Goal: Task Accomplishment & Management: Manage account settings

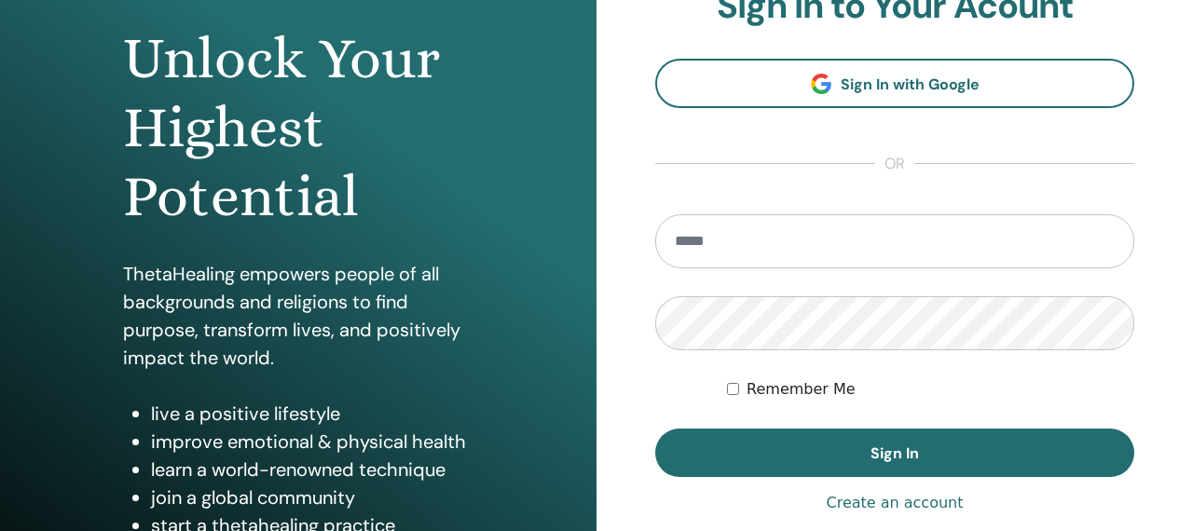
scroll to position [212, 0]
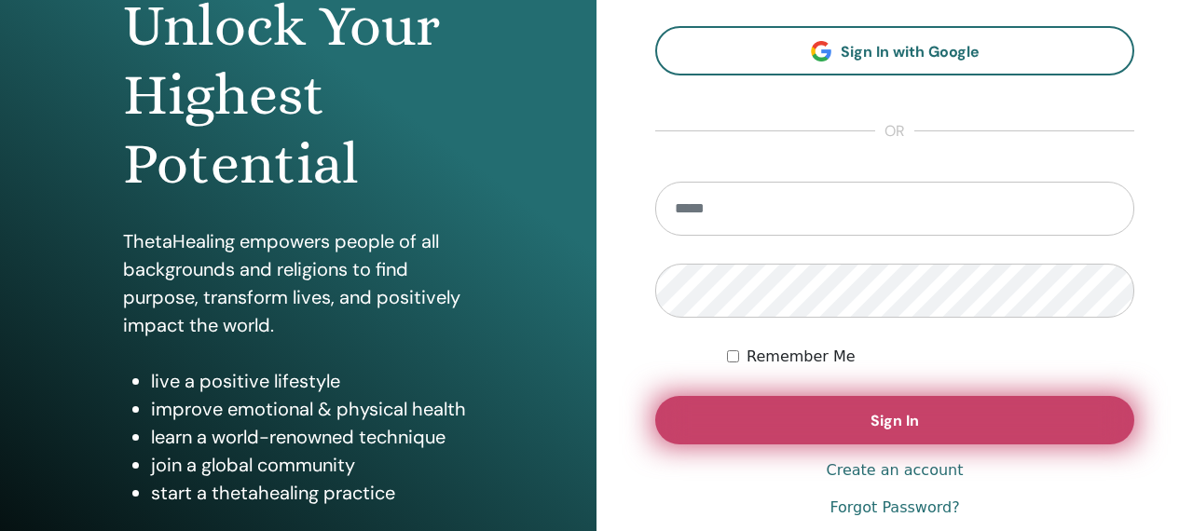
type input "**********"
click at [712, 413] on button "Sign In" at bounding box center [894, 420] width 479 height 48
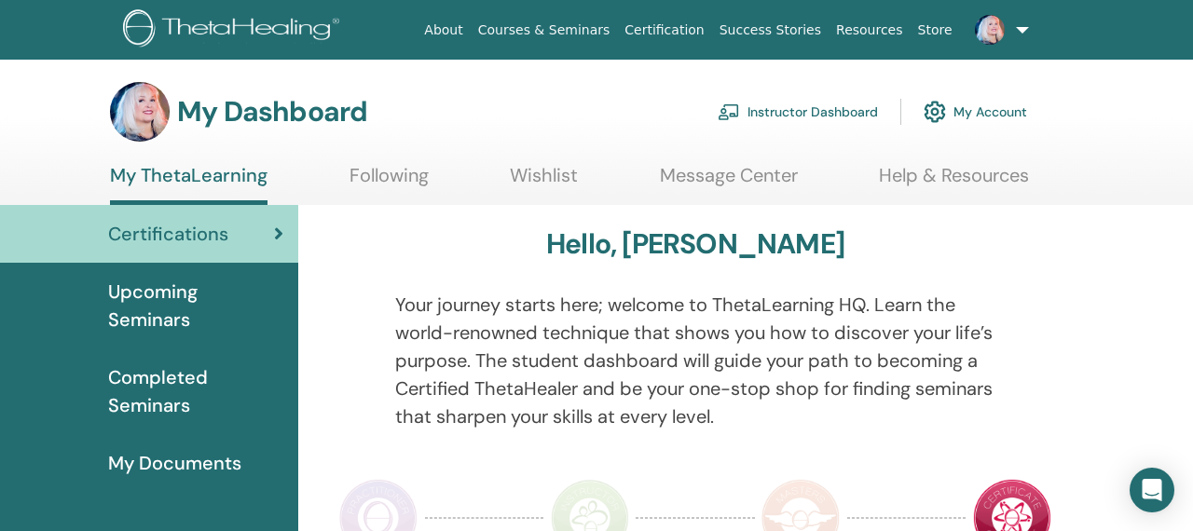
click at [771, 109] on link "Instructor Dashboard" at bounding box center [798, 111] width 160 height 41
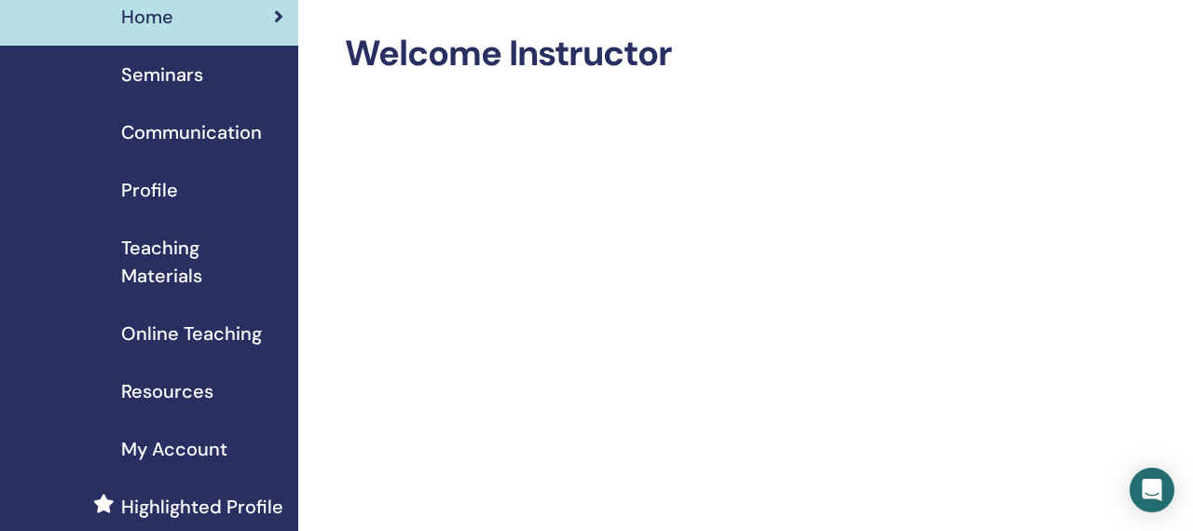
scroll to position [69, 0]
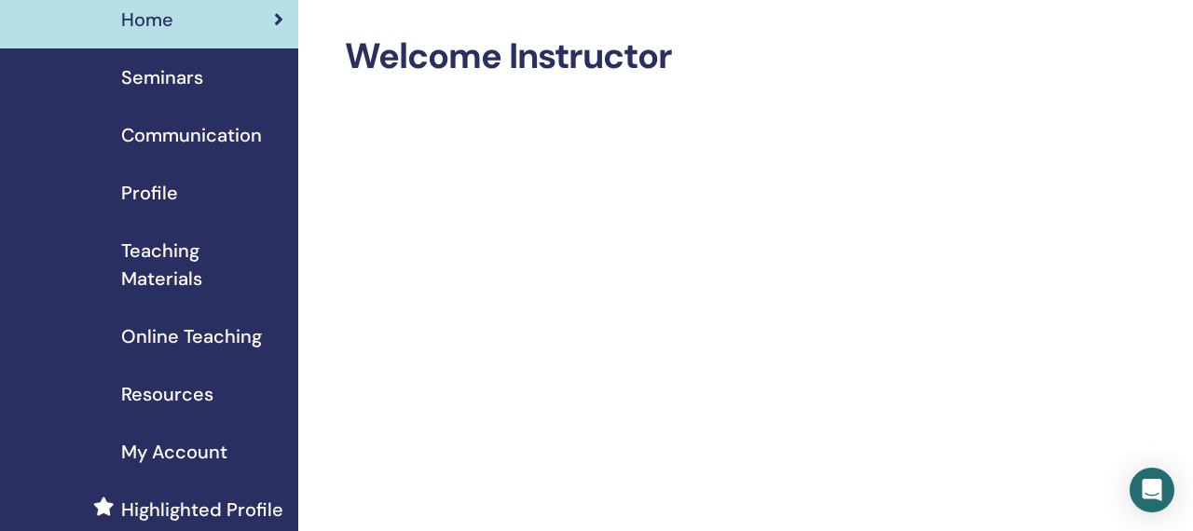
click at [179, 73] on span "Seminars" at bounding box center [162, 77] width 82 height 28
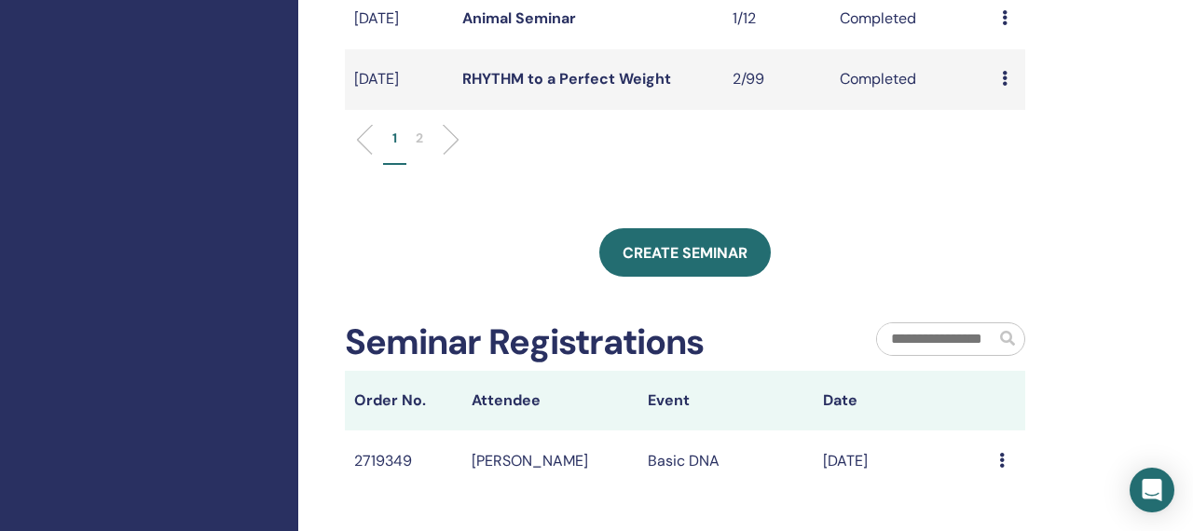
scroll to position [870, 0]
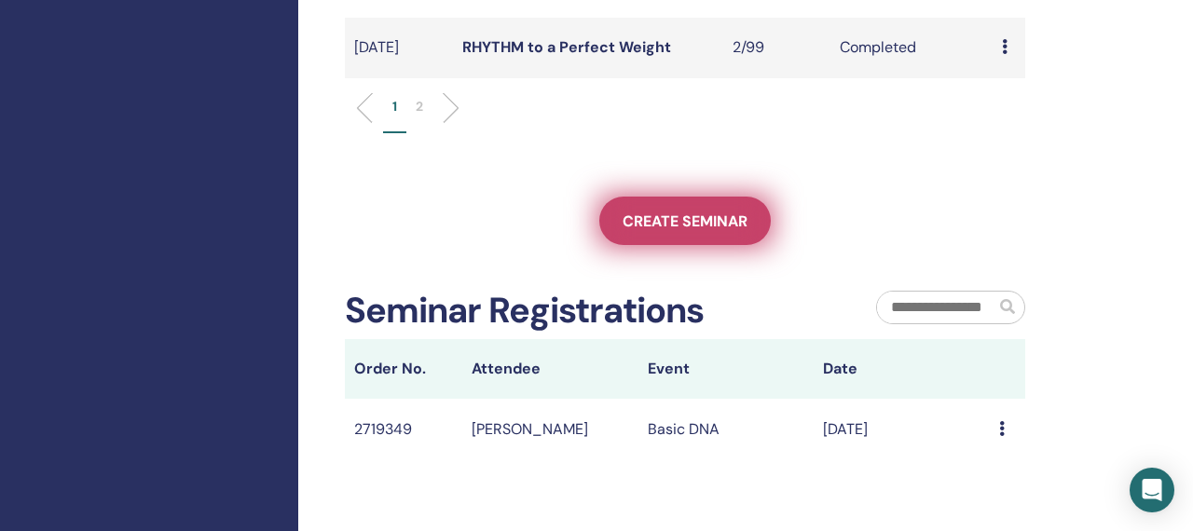
click at [628, 231] on span "Create seminar" at bounding box center [685, 222] width 125 height 20
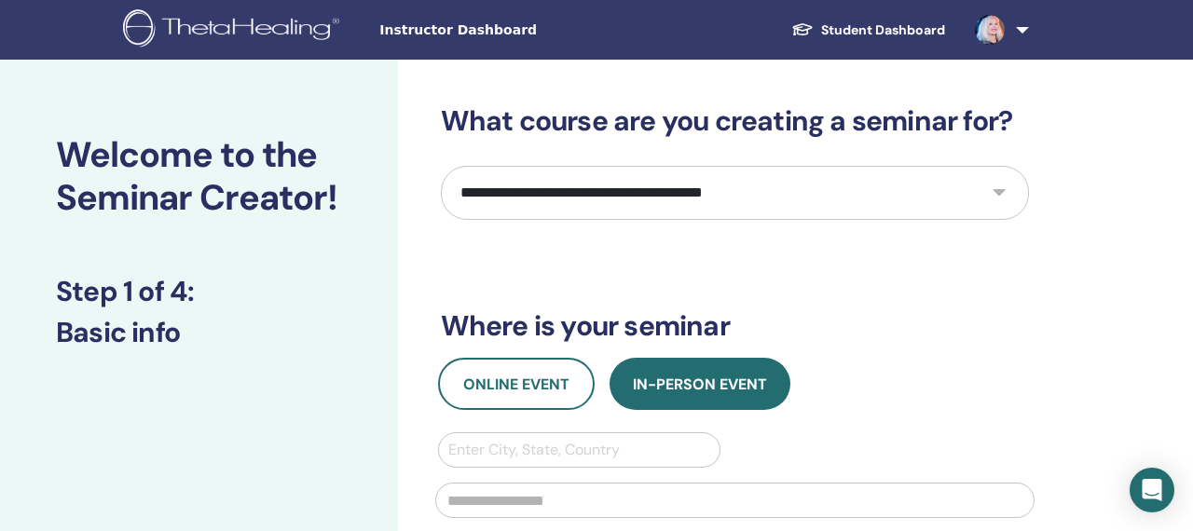
click at [637, 196] on select "**********" at bounding box center [735, 193] width 588 height 54
select select "****"
click at [441, 166] on select "**********" at bounding box center [735, 193] width 588 height 54
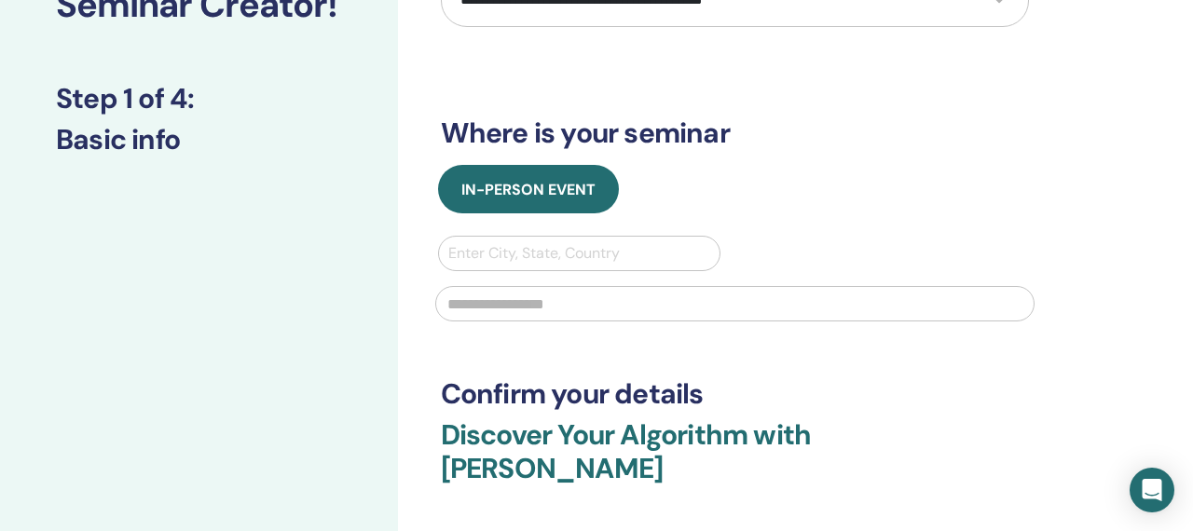
scroll to position [201, 0]
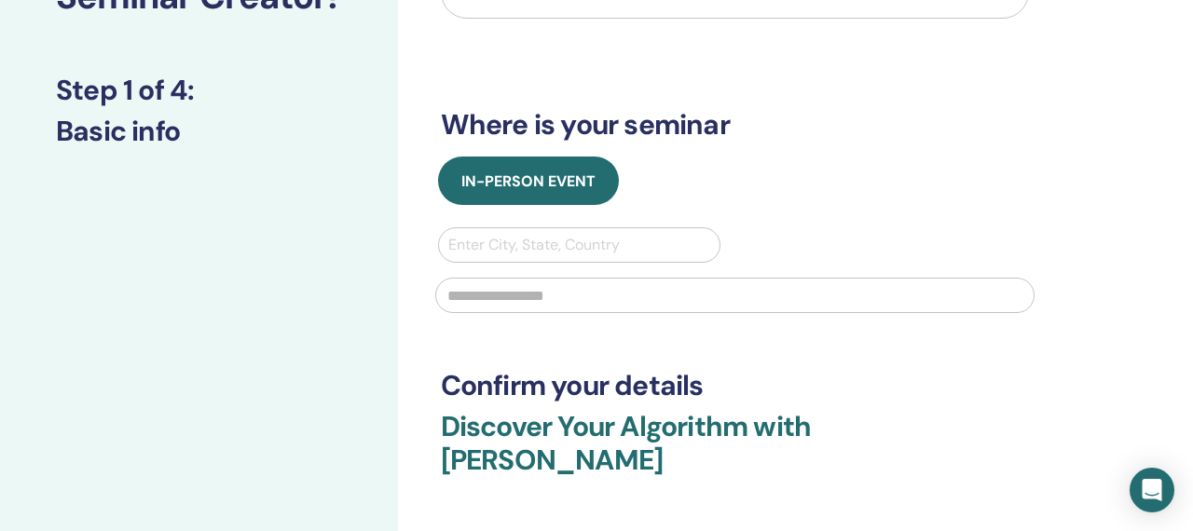
click at [587, 249] on div at bounding box center [579, 245] width 263 height 26
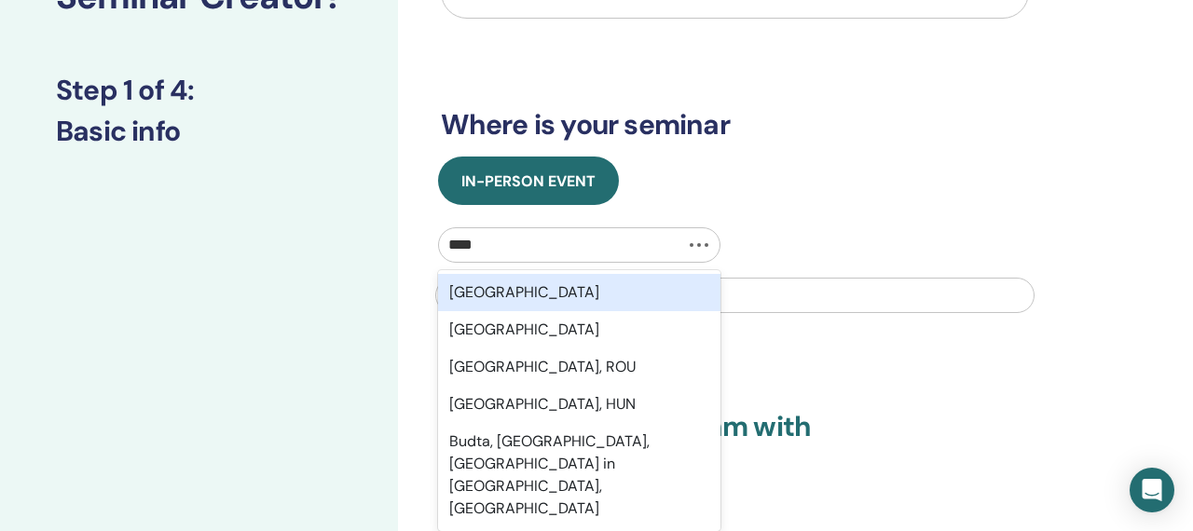
type input "*****"
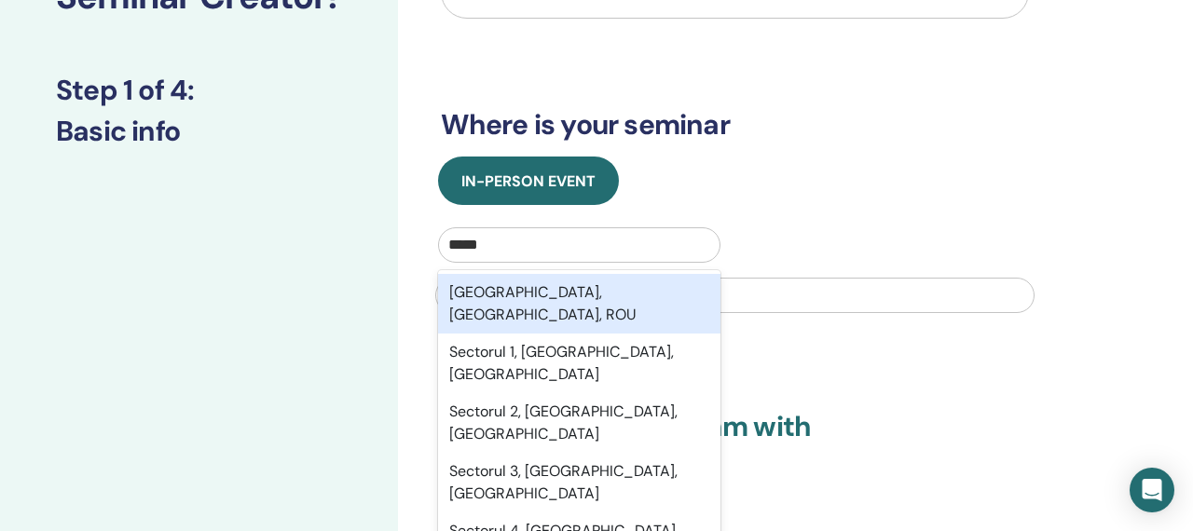
click at [563, 296] on div "Bucharest, București, ROU" at bounding box center [579, 304] width 283 height 60
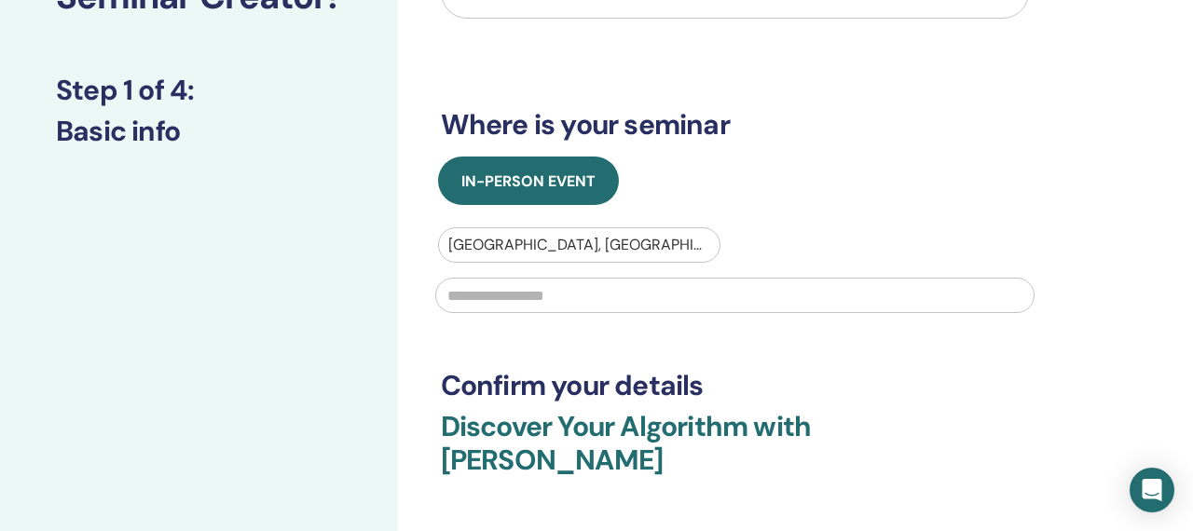
click at [559, 294] on input "text" at bounding box center [734, 295] width 599 height 35
type input "*"
click at [497, 287] on input "*********" at bounding box center [734, 295] width 599 height 35
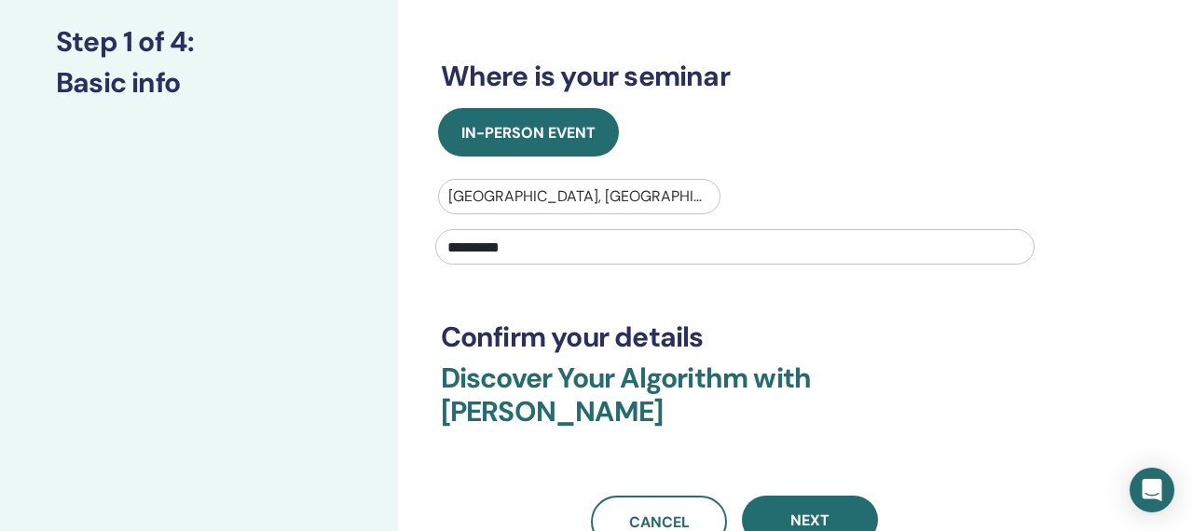
scroll to position [295, 0]
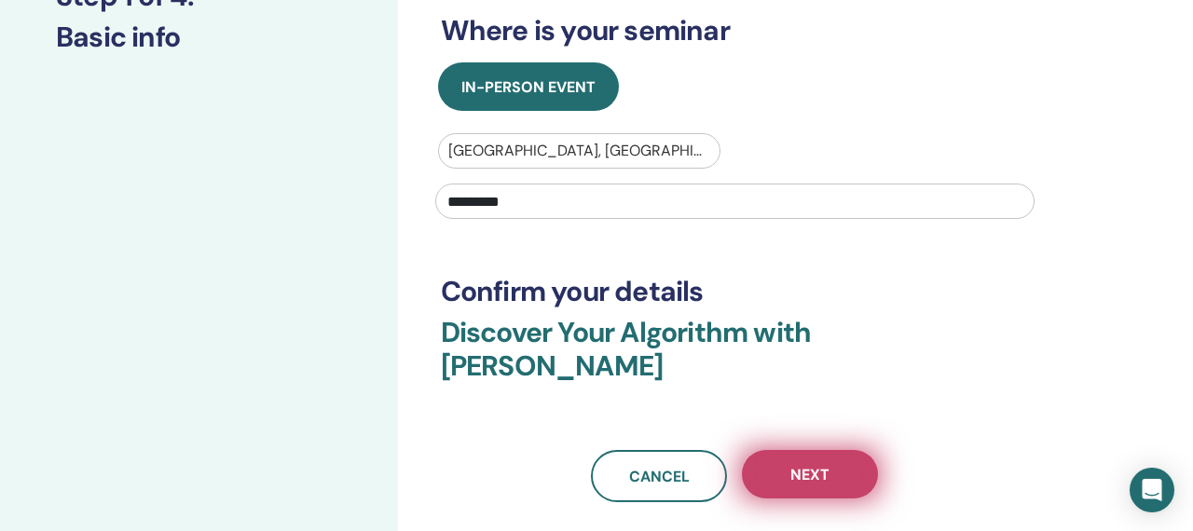
type input "*********"
click at [763, 450] on button "Next" at bounding box center [810, 474] width 136 height 48
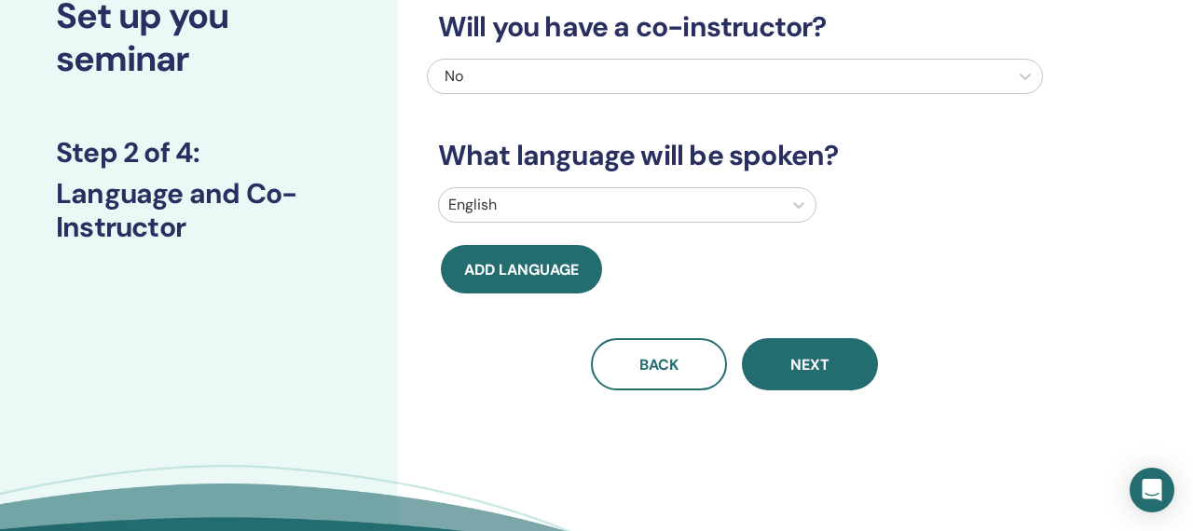
scroll to position [133, 0]
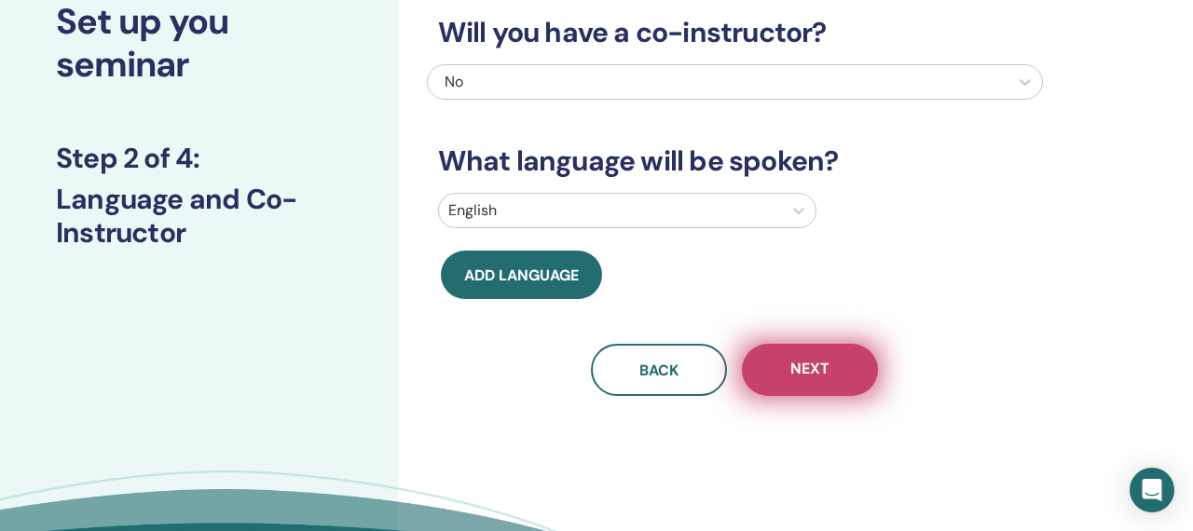
click at [807, 377] on span "Next" at bounding box center [809, 370] width 39 height 23
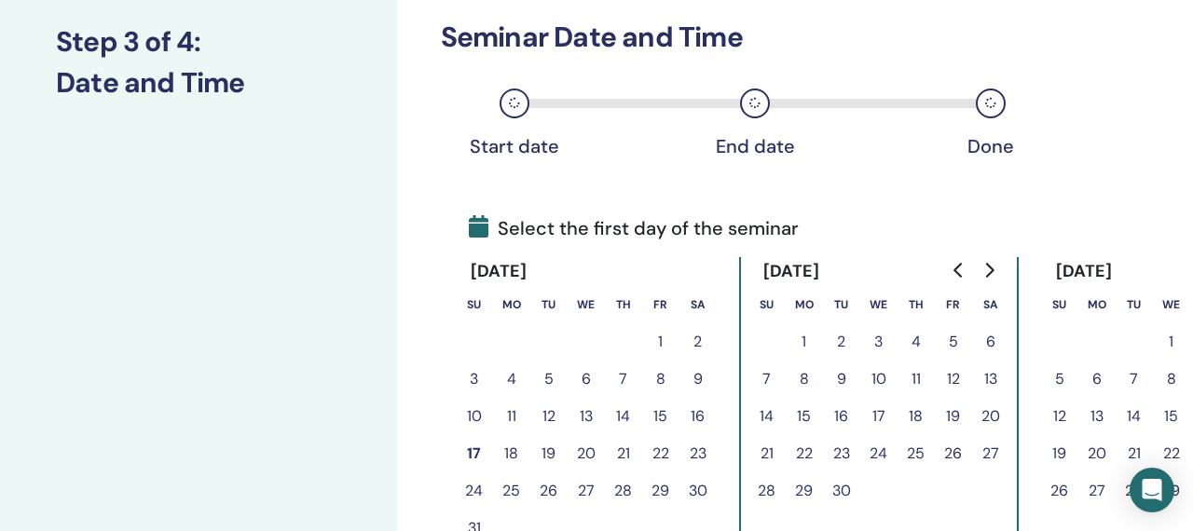
scroll to position [0, 0]
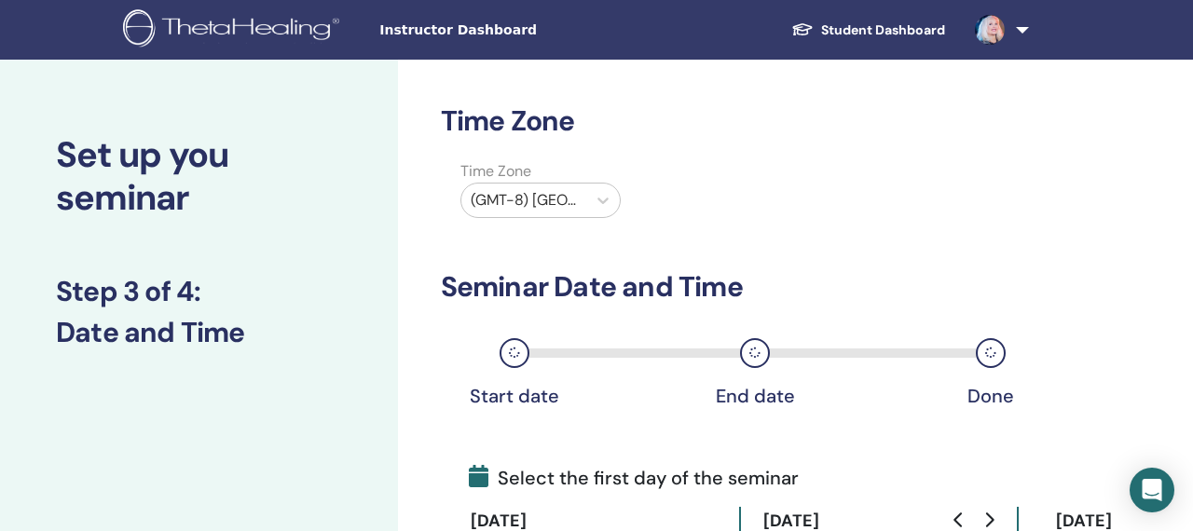
click at [571, 199] on div at bounding box center [524, 200] width 106 height 26
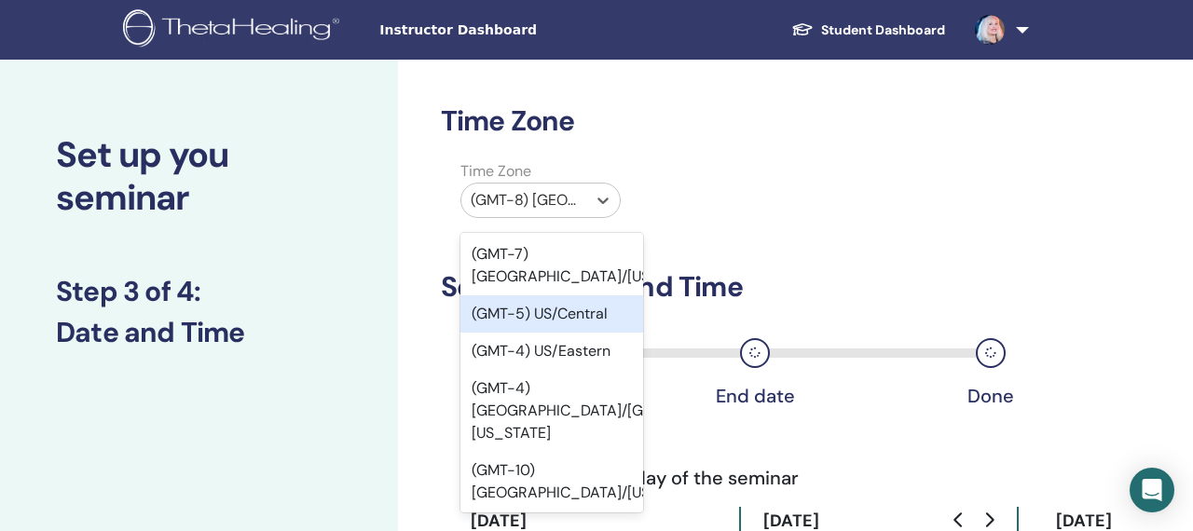
scroll to position [101, 0]
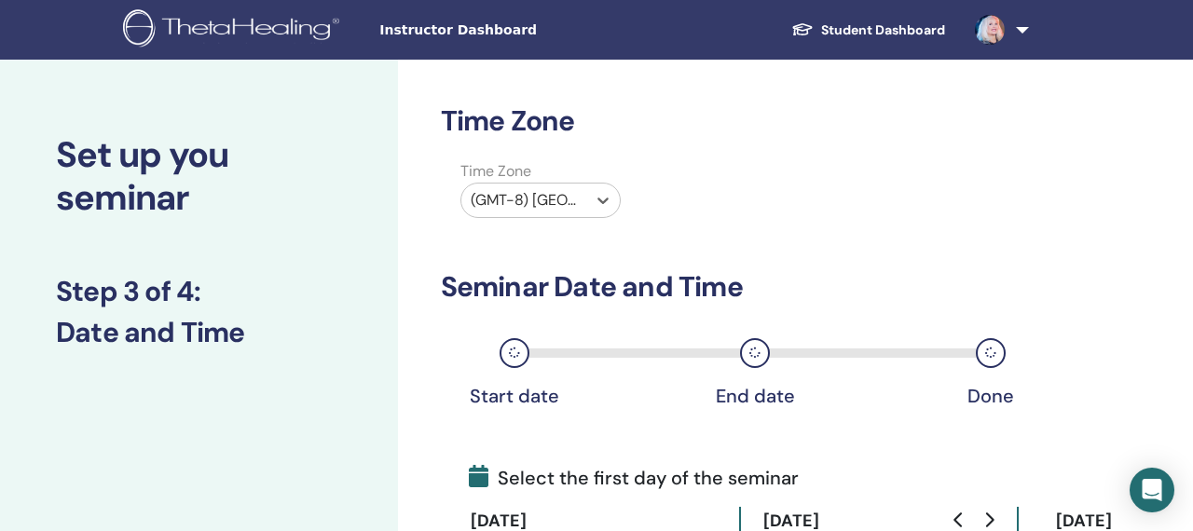
click at [525, 201] on div at bounding box center [524, 200] width 106 height 26
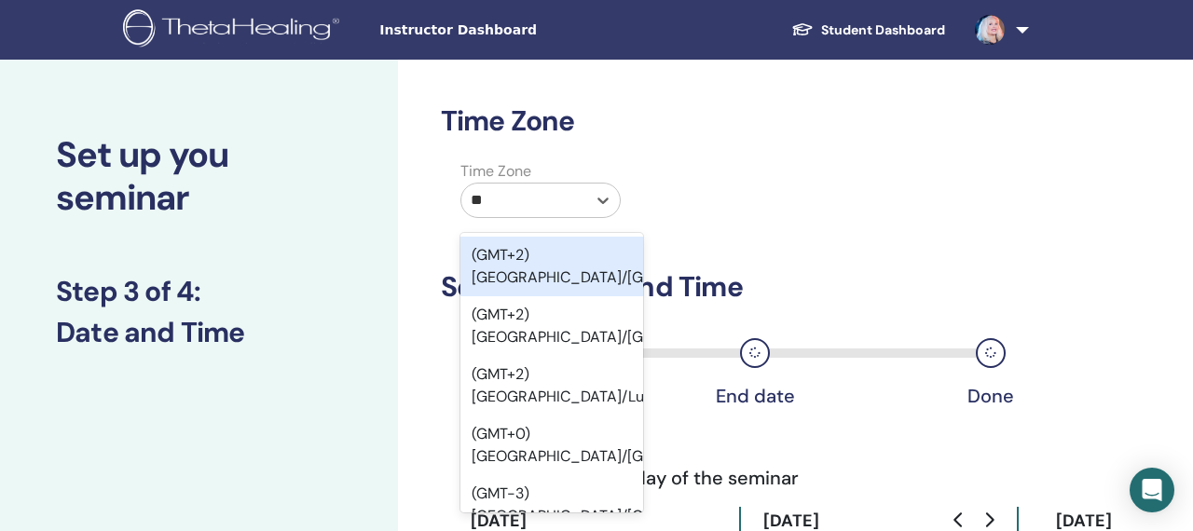
type input "***"
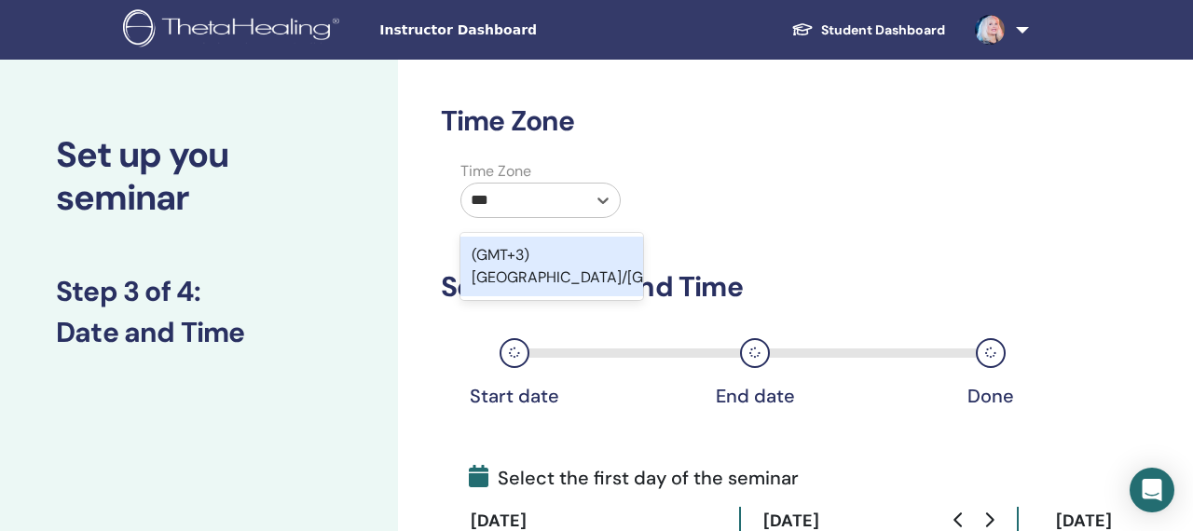
click at [534, 262] on div "(GMT+3) Europe/Bucharest" at bounding box center [551, 267] width 183 height 60
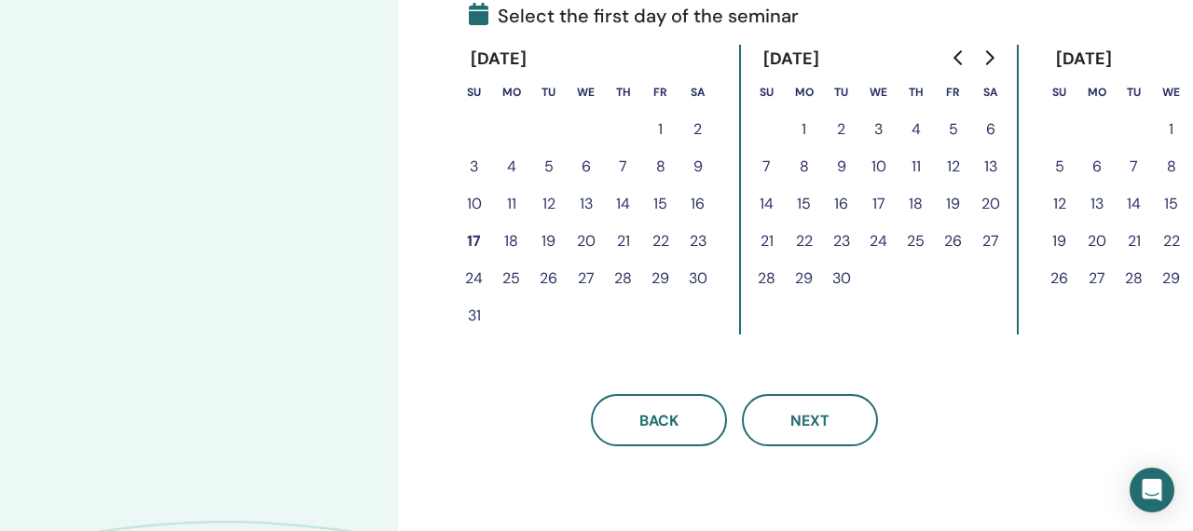
scroll to position [460, 0]
click at [507, 242] on button "18" at bounding box center [511, 243] width 37 height 37
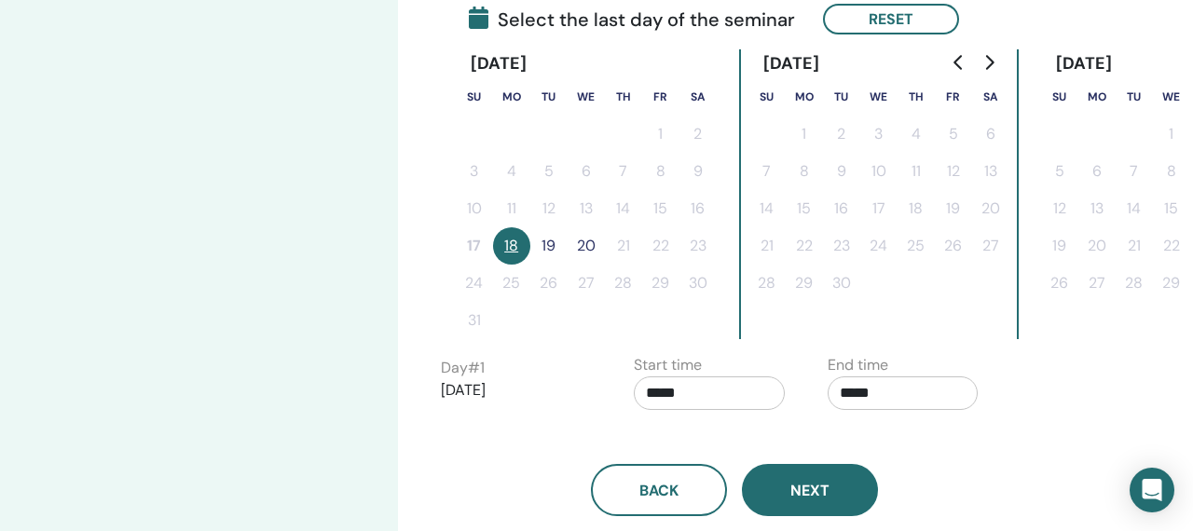
click at [770, 489] on button "Next" at bounding box center [810, 490] width 136 height 52
click at [808, 486] on span "Next" at bounding box center [809, 491] width 39 height 20
click at [576, 247] on button "20" at bounding box center [586, 245] width 37 height 37
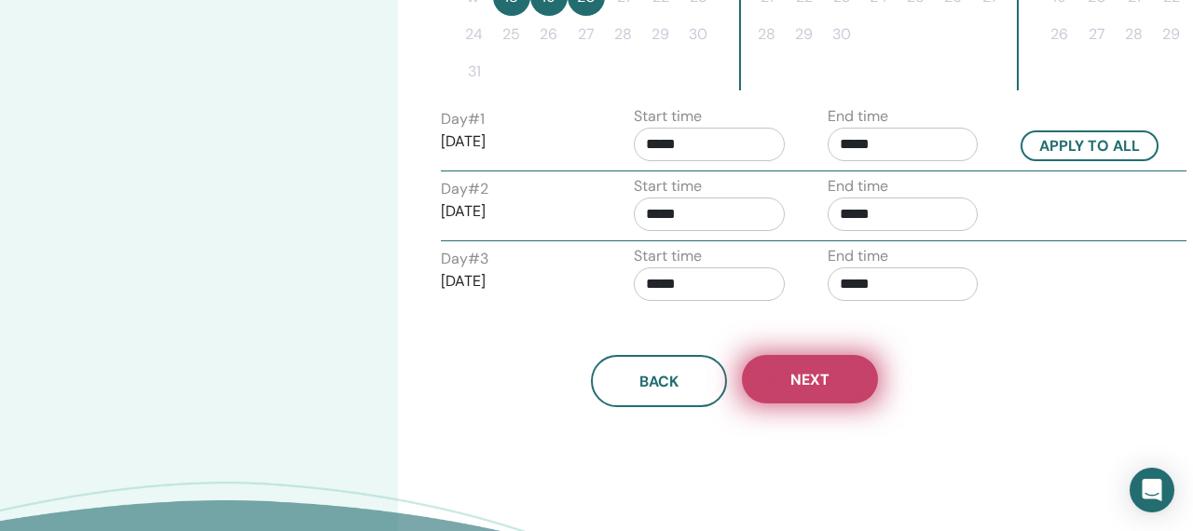
click at [770, 379] on button "Next" at bounding box center [810, 379] width 136 height 48
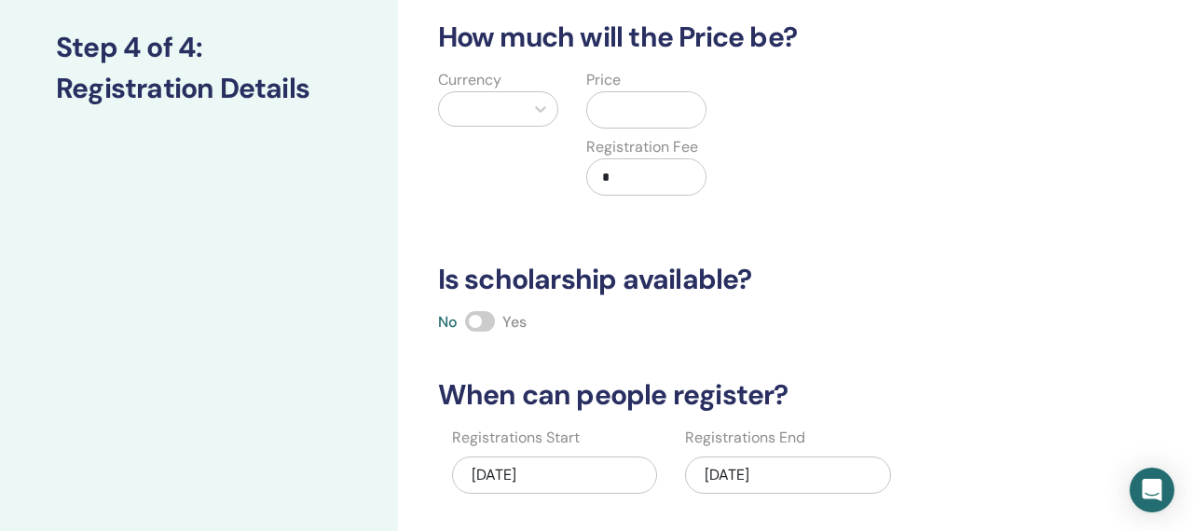
scroll to position [169, 0]
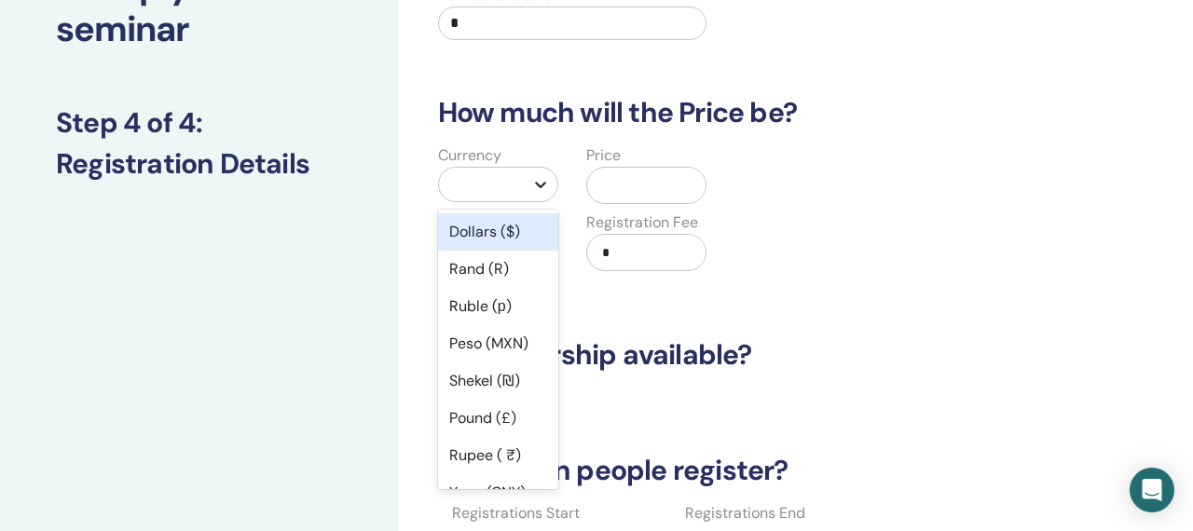
click at [533, 182] on icon at bounding box center [540, 184] width 19 height 19
click at [499, 234] on div "Dollars ($)" at bounding box center [498, 231] width 120 height 37
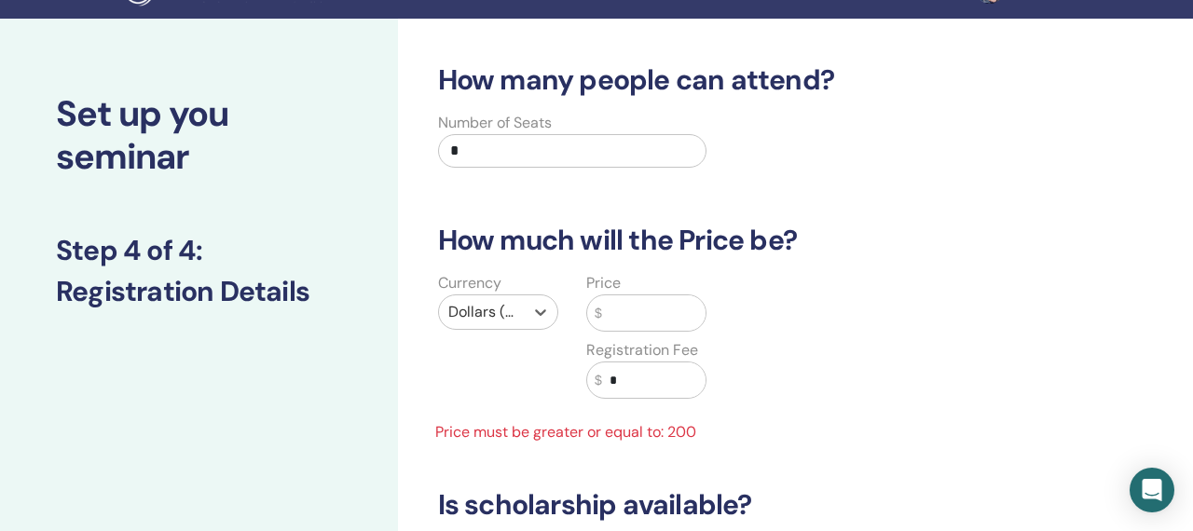
scroll to position [0, 0]
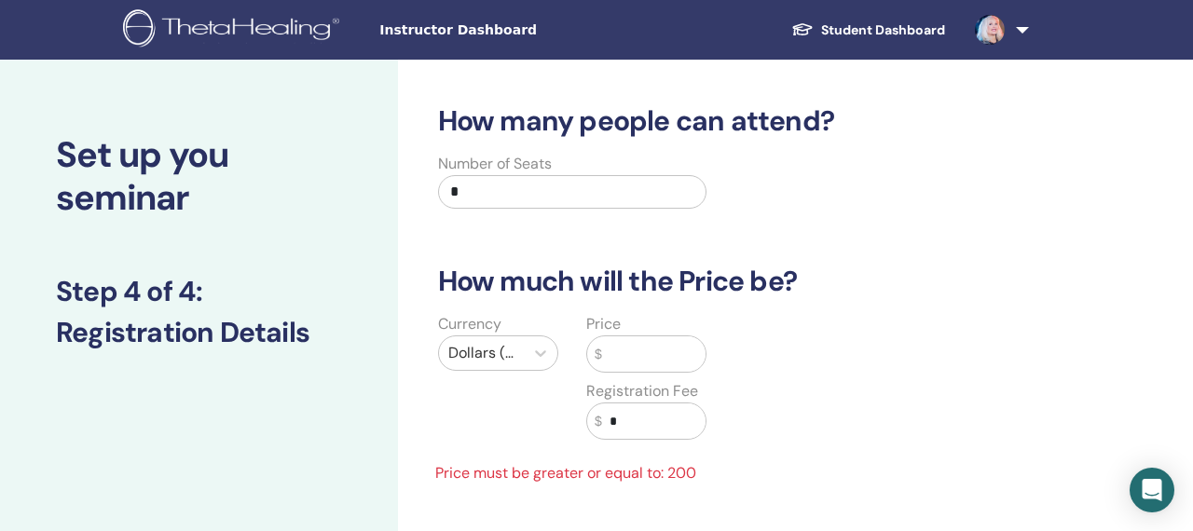
click at [1018, 26] on link at bounding box center [998, 30] width 76 height 60
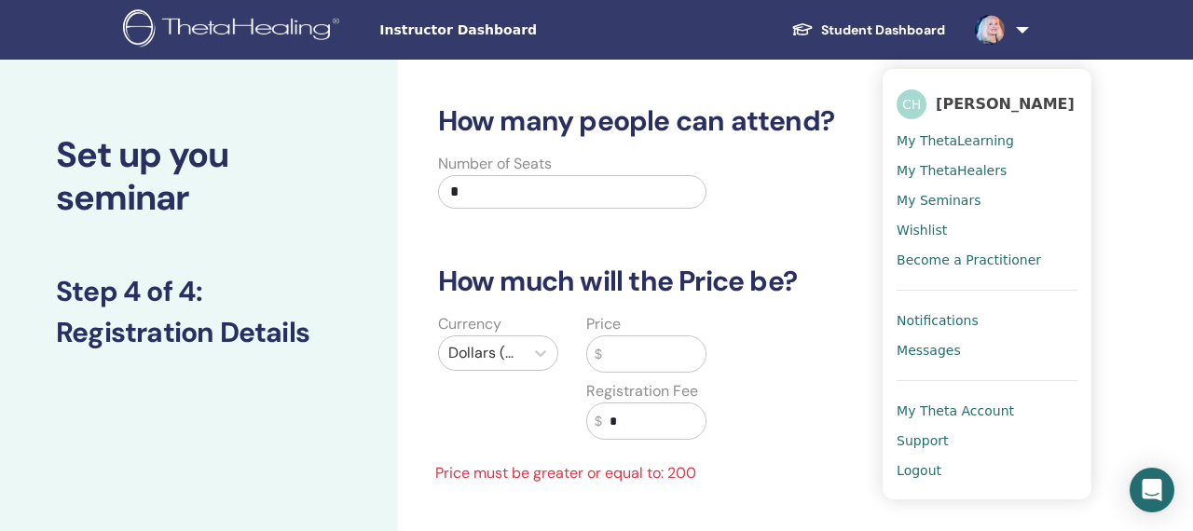
click at [933, 469] on span "Logout" at bounding box center [919, 470] width 45 height 17
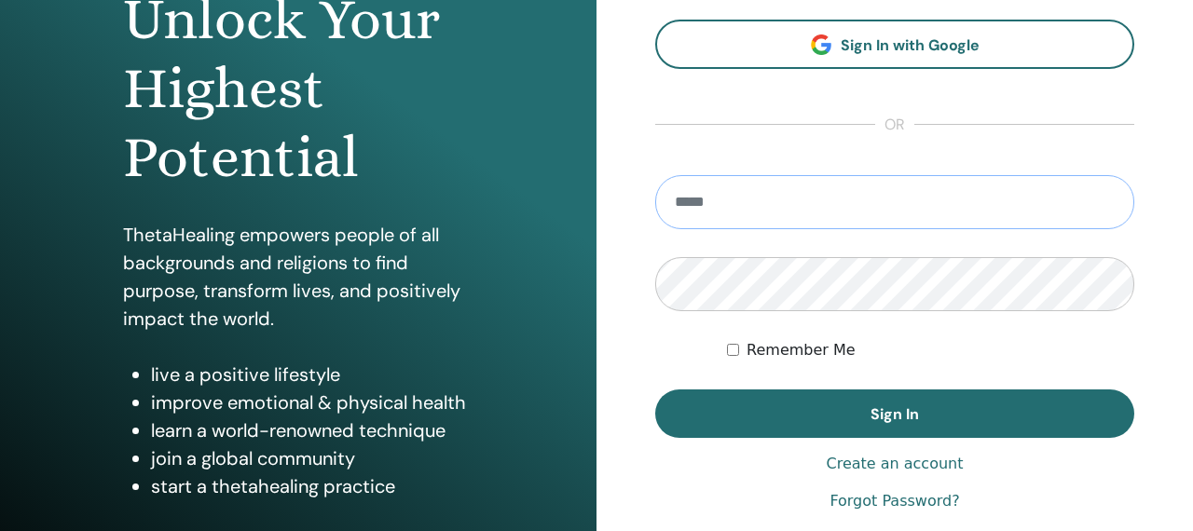
scroll to position [243, 0]
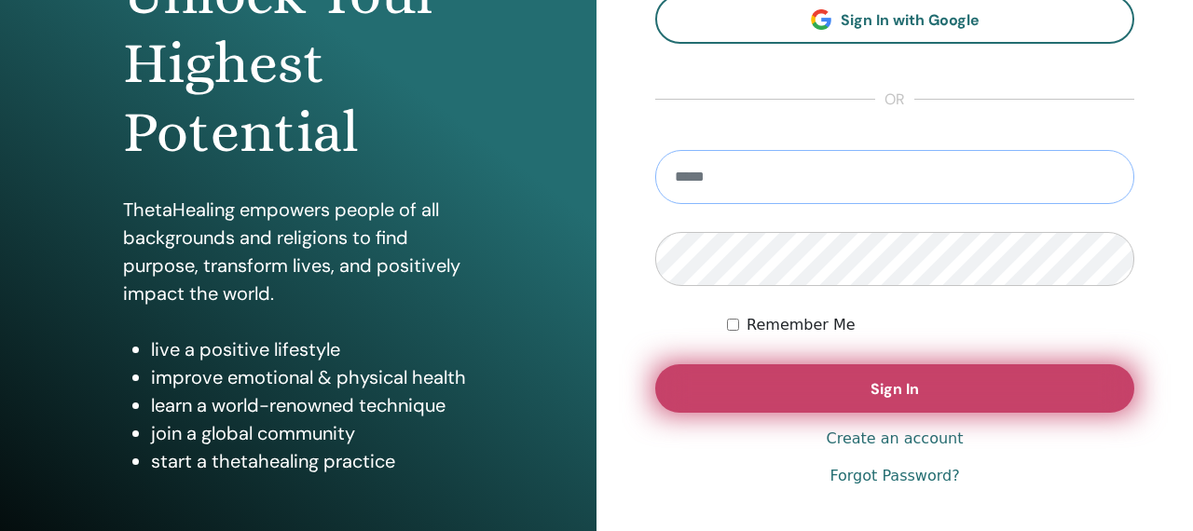
type input "**********"
click at [730, 394] on button "Sign In" at bounding box center [894, 388] width 479 height 48
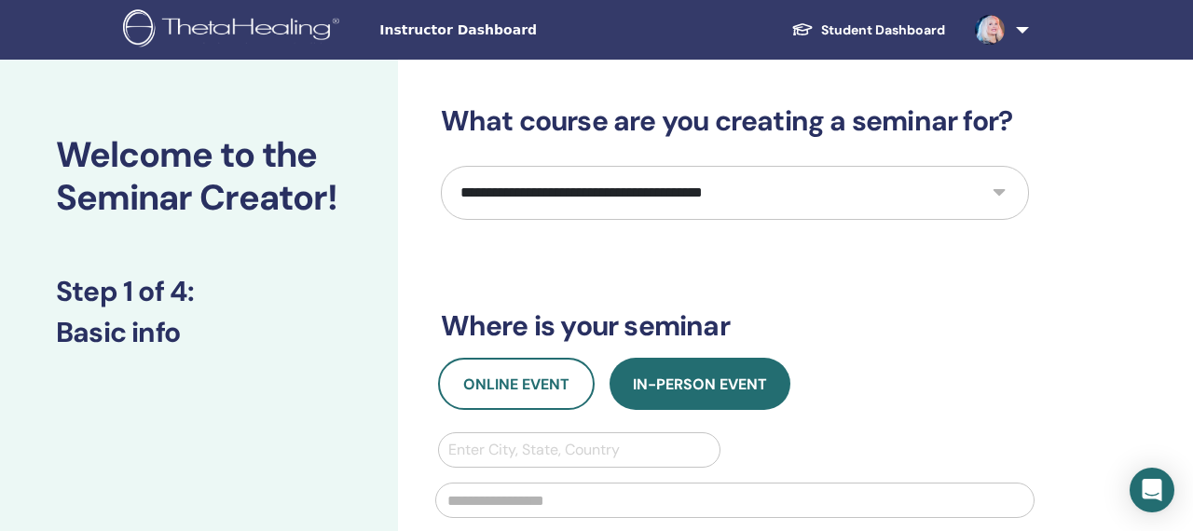
click at [1008, 39] on link at bounding box center [998, 30] width 76 height 60
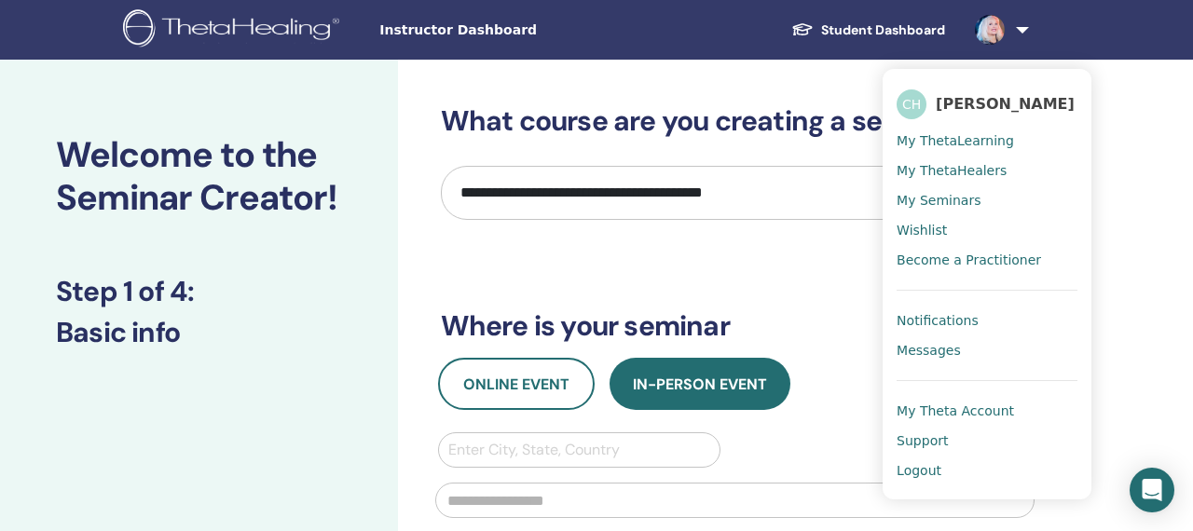
click at [949, 138] on span "My ThetaLearning" at bounding box center [955, 140] width 117 height 17
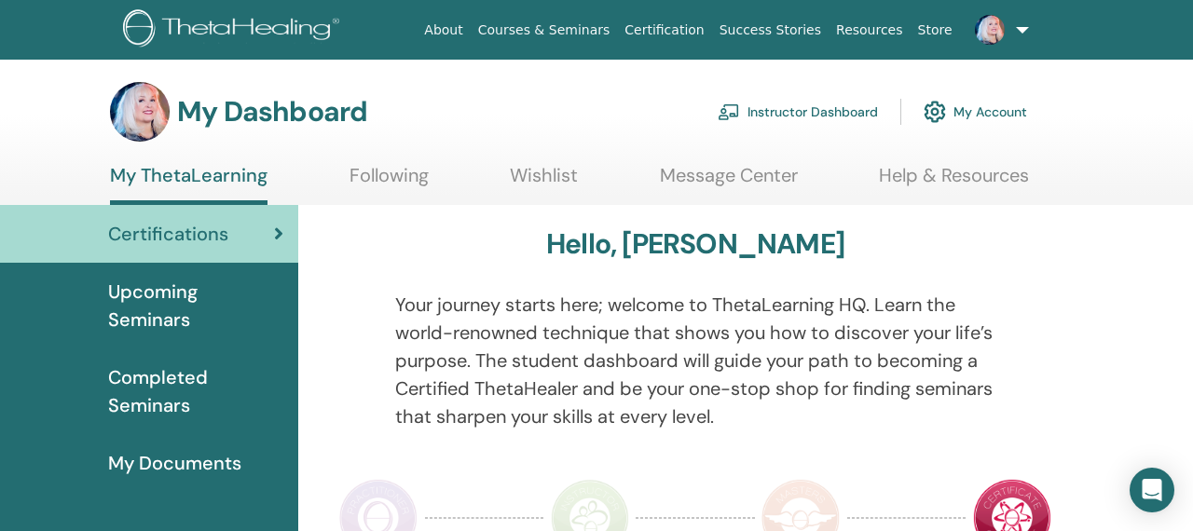
click at [765, 109] on link "Instructor Dashboard" at bounding box center [798, 111] width 160 height 41
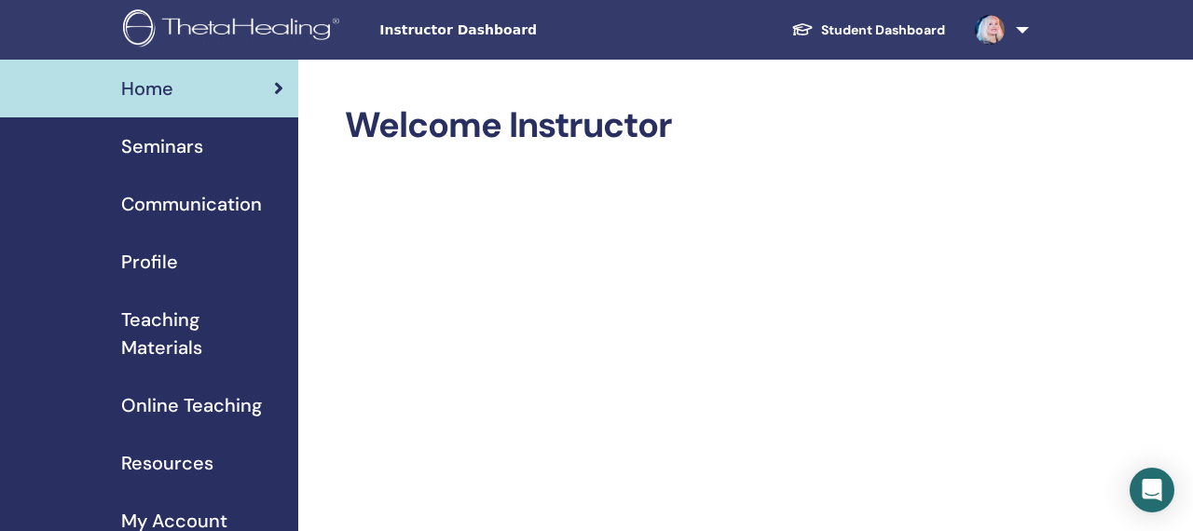
click at [158, 262] on span "Profile" at bounding box center [149, 262] width 57 height 28
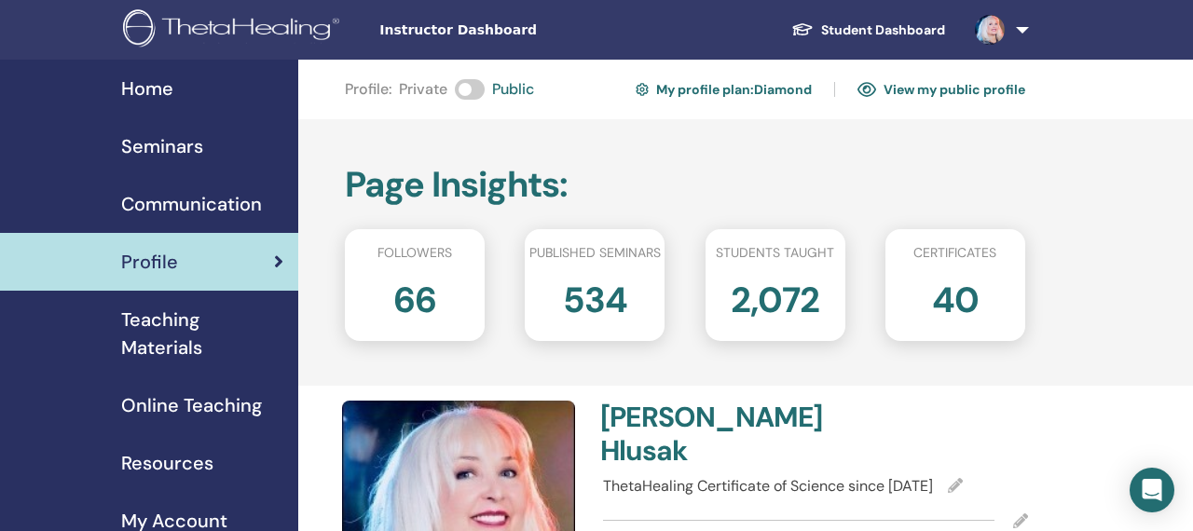
click at [908, 91] on link "View my public profile" at bounding box center [941, 90] width 168 height 30
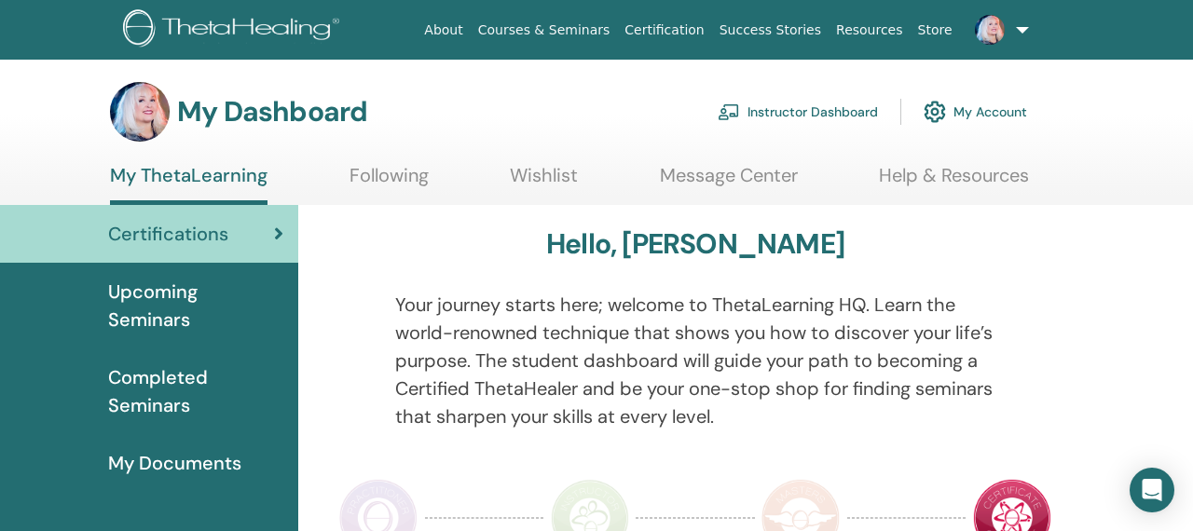
click at [409, 173] on link "Following" at bounding box center [388, 182] width 79 height 36
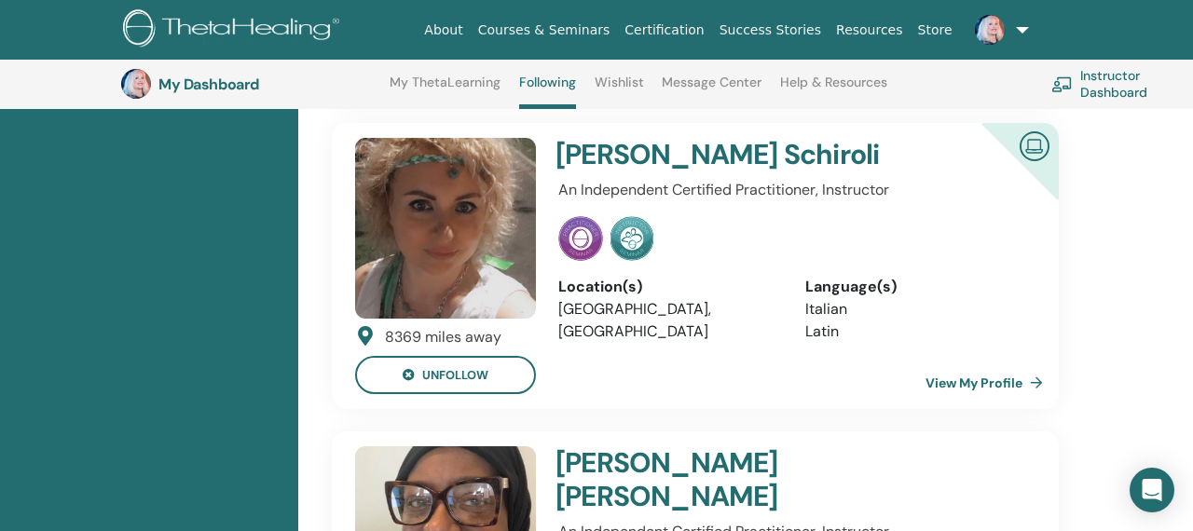
scroll to position [2060, 0]
click at [667, 445] on h4 "Katina Dantzler" at bounding box center [750, 478] width 390 height 67
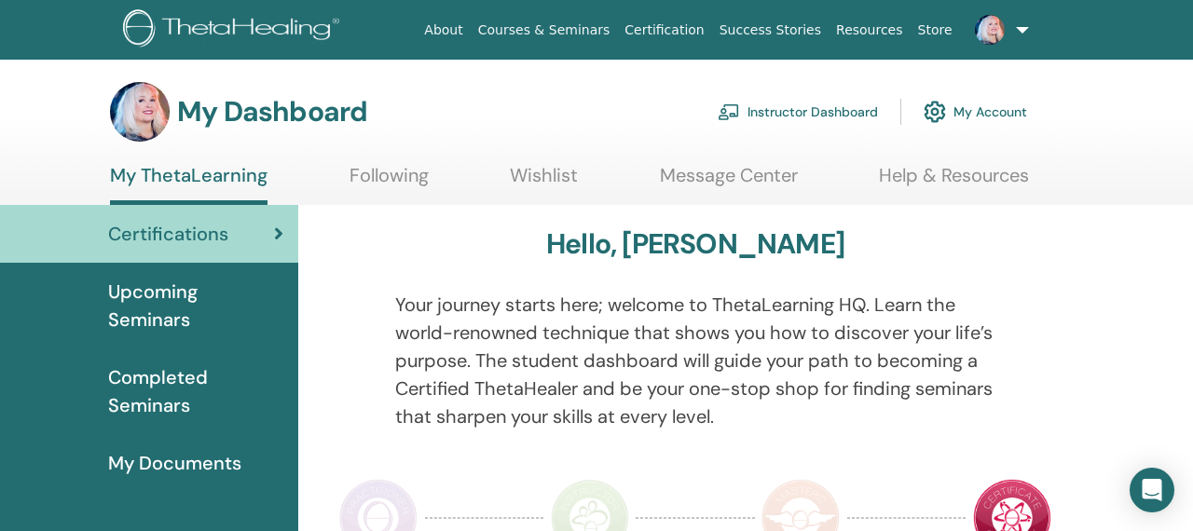
click at [782, 110] on link "Instructor Dashboard" at bounding box center [798, 111] width 160 height 41
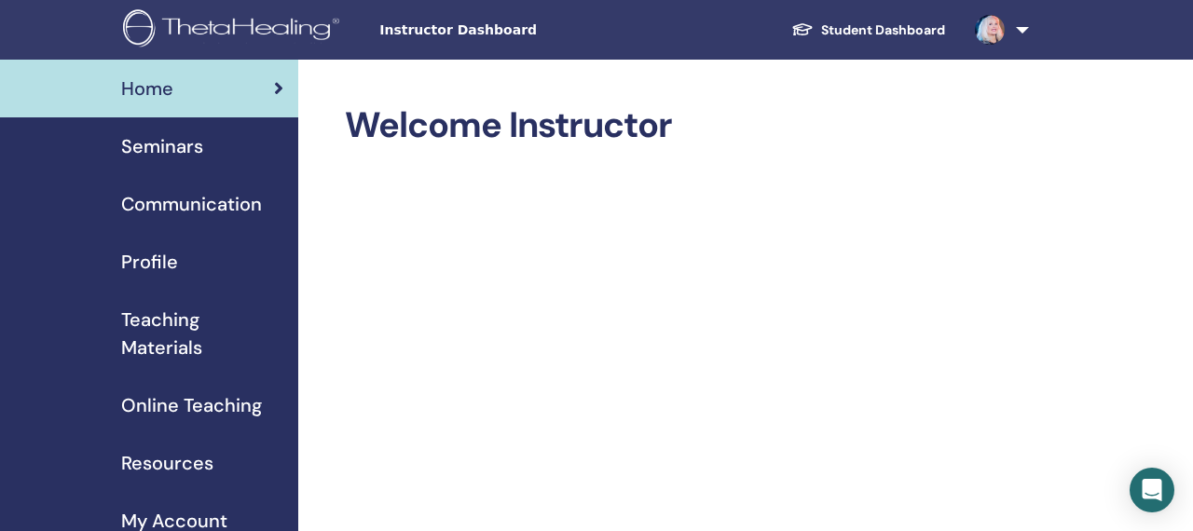
click at [170, 156] on span "Seminars" at bounding box center [162, 146] width 82 height 28
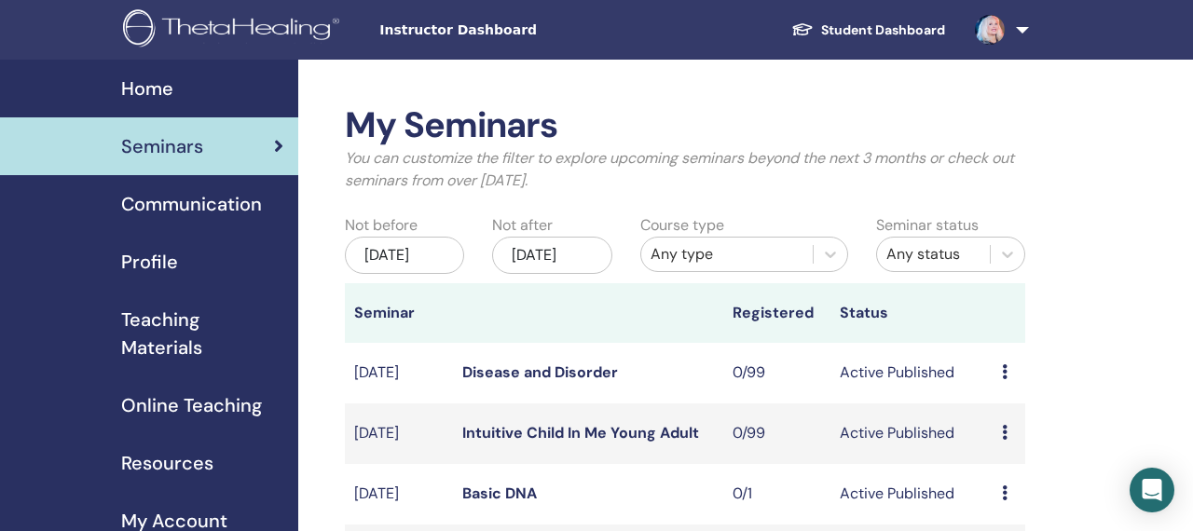
click at [1018, 32] on link at bounding box center [998, 30] width 76 height 60
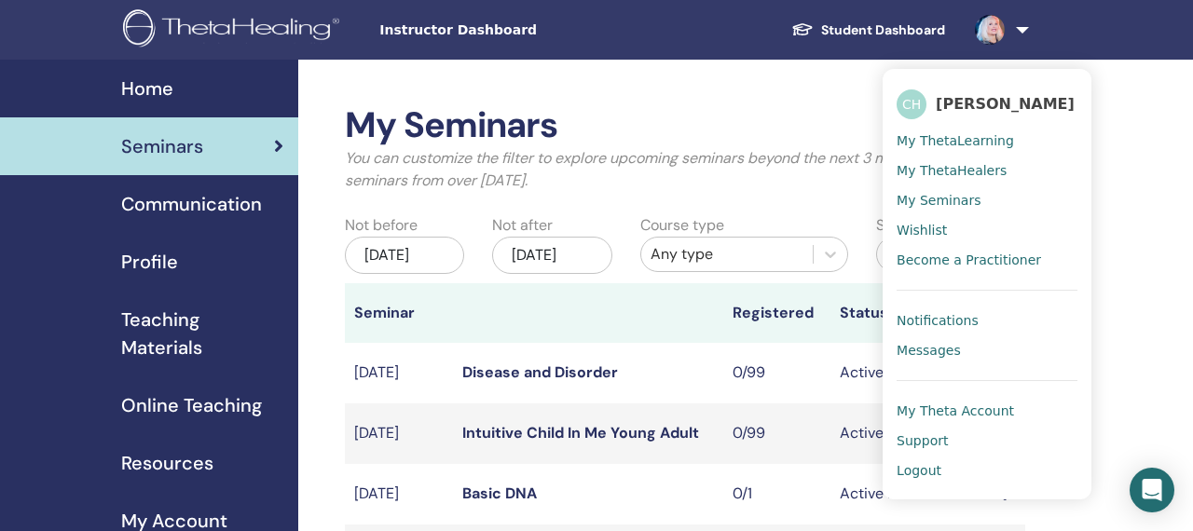
click at [964, 136] on span "My ThetaLearning" at bounding box center [955, 140] width 117 height 17
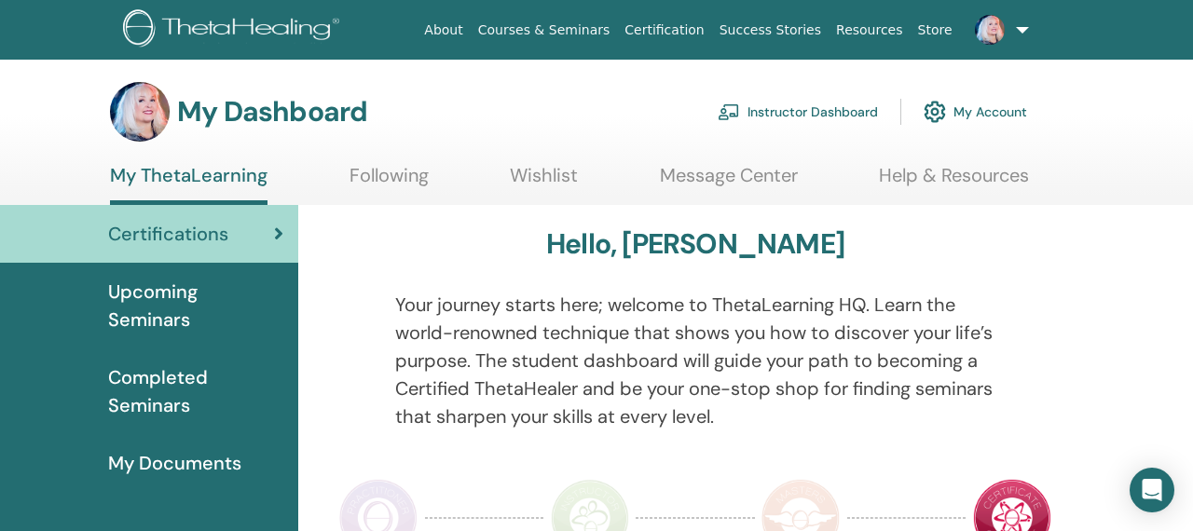
click at [972, 114] on link "My Account" at bounding box center [975, 111] width 103 height 41
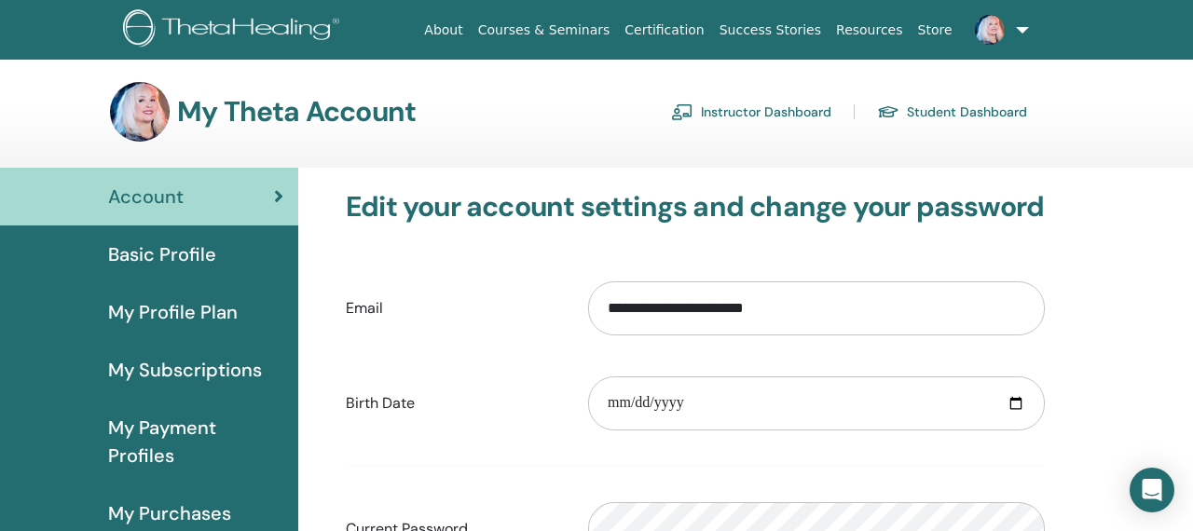
click at [813, 104] on link "Instructor Dashboard" at bounding box center [751, 112] width 160 height 30
click at [922, 112] on link "Student Dashboard" at bounding box center [952, 112] width 150 height 30
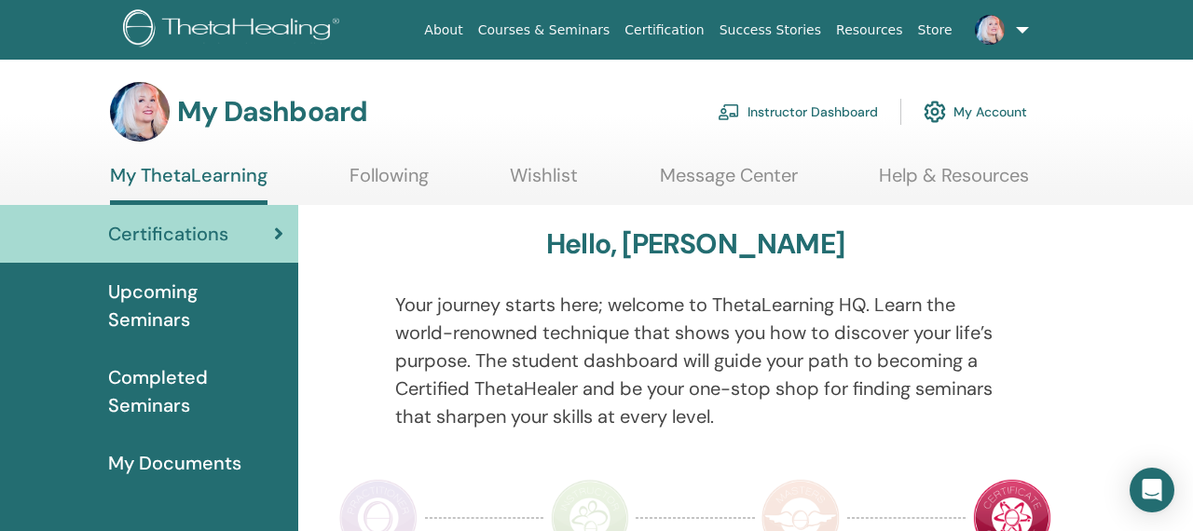
click at [398, 173] on link "Following" at bounding box center [388, 182] width 79 height 36
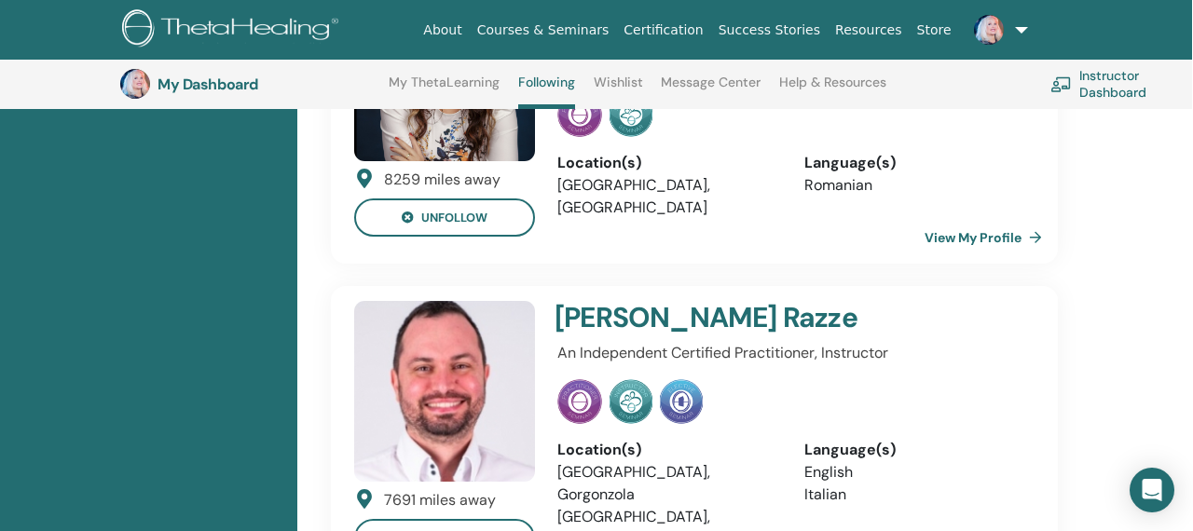
scroll to position [4210, 1]
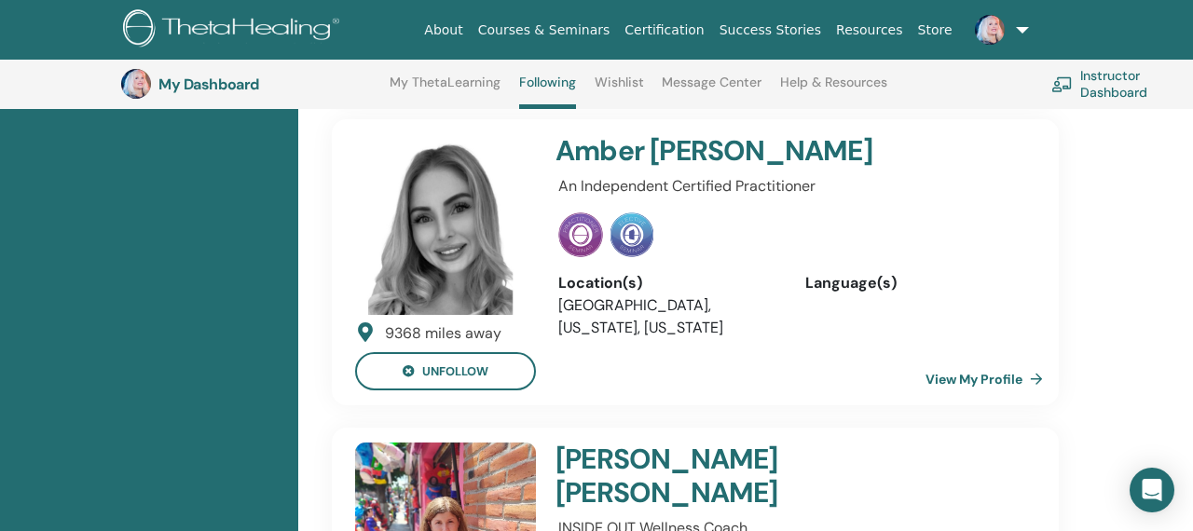
scroll to position [5748, 0]
